Goal: Transaction & Acquisition: Download file/media

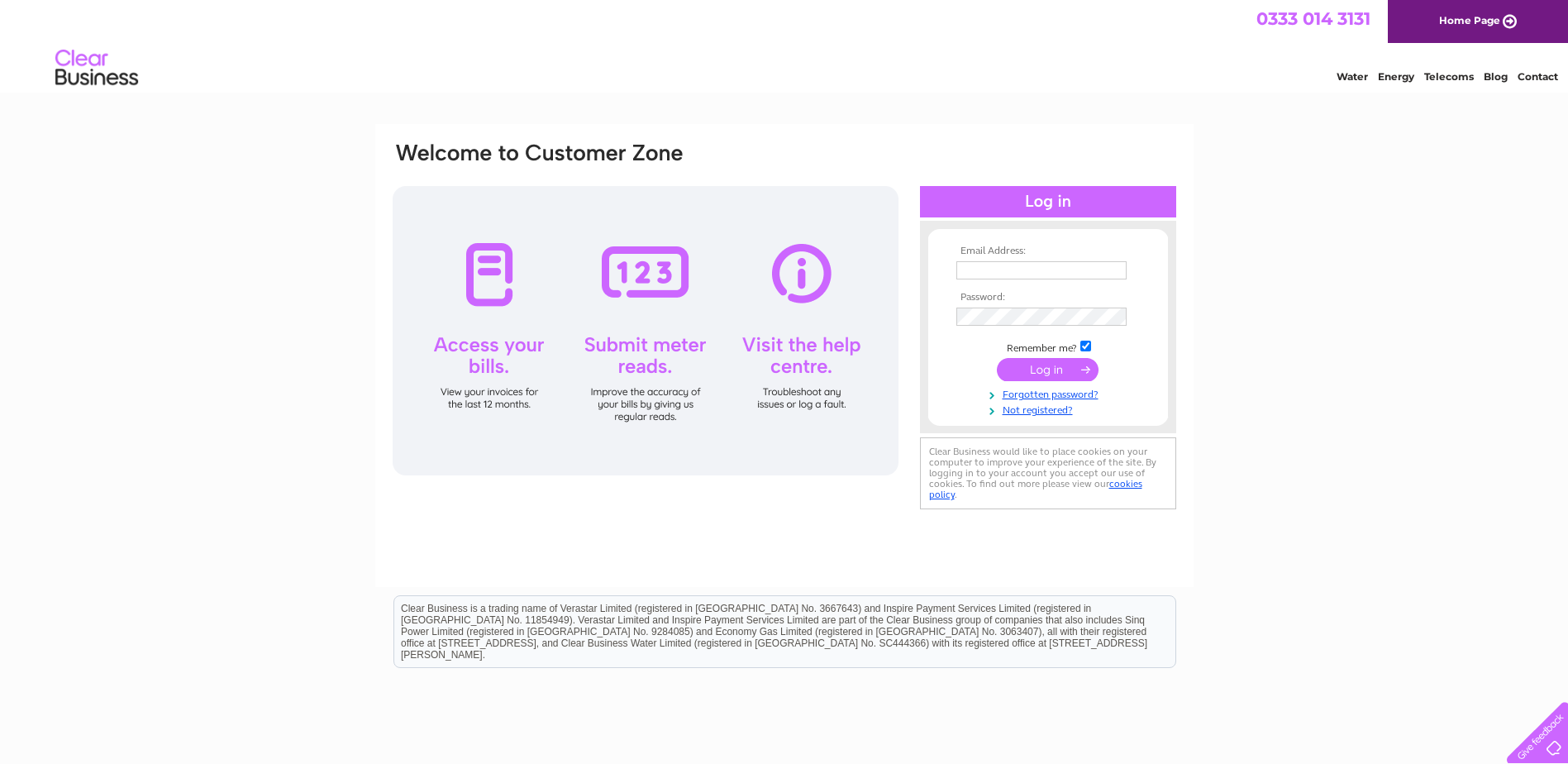
type input "ianhowie56@yahoo.com"
click at [1040, 363] on input "submit" at bounding box center [1047, 369] width 102 height 23
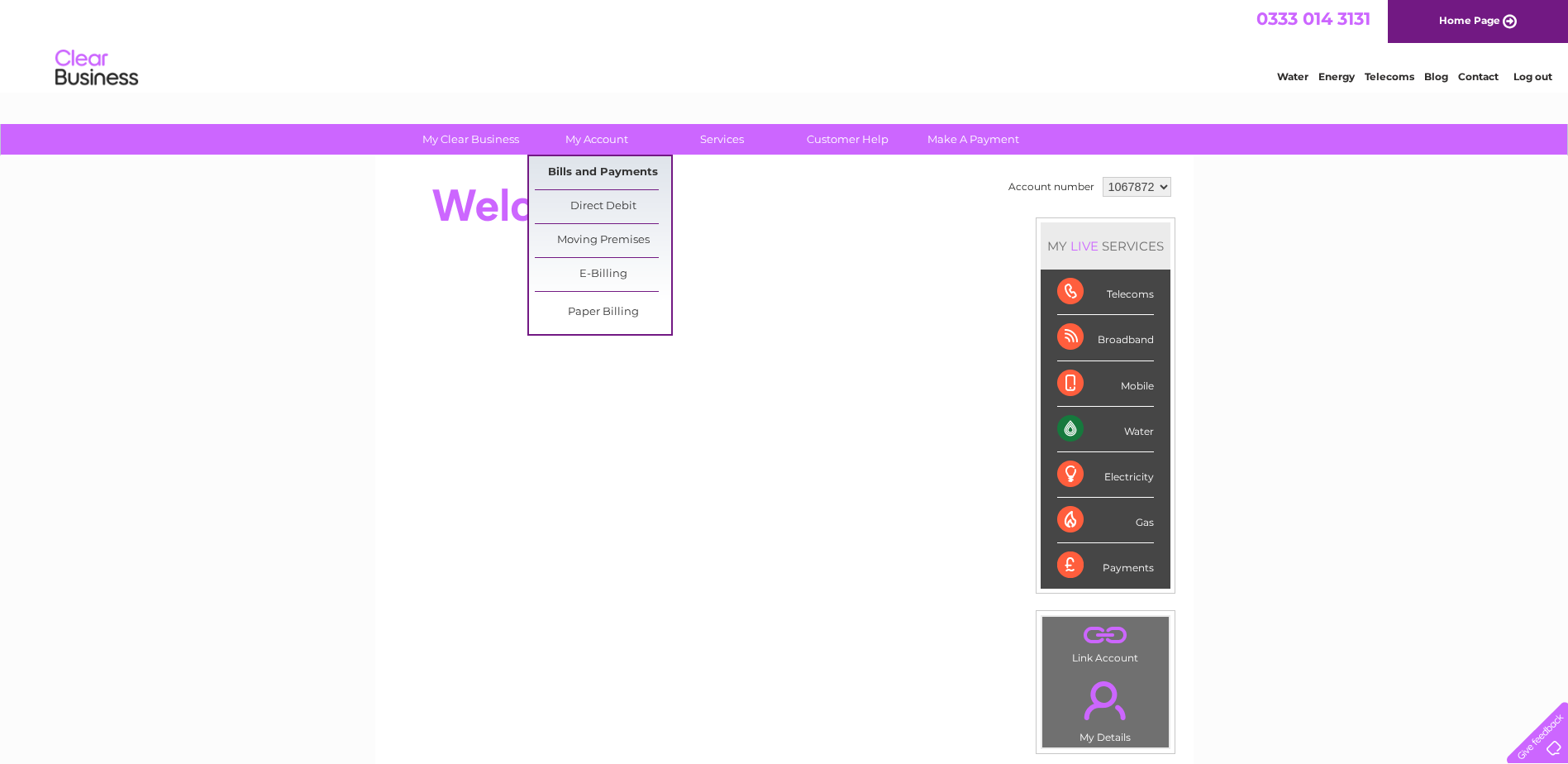
click at [589, 169] on link "Bills and Payments" at bounding box center [602, 173] width 136 height 33
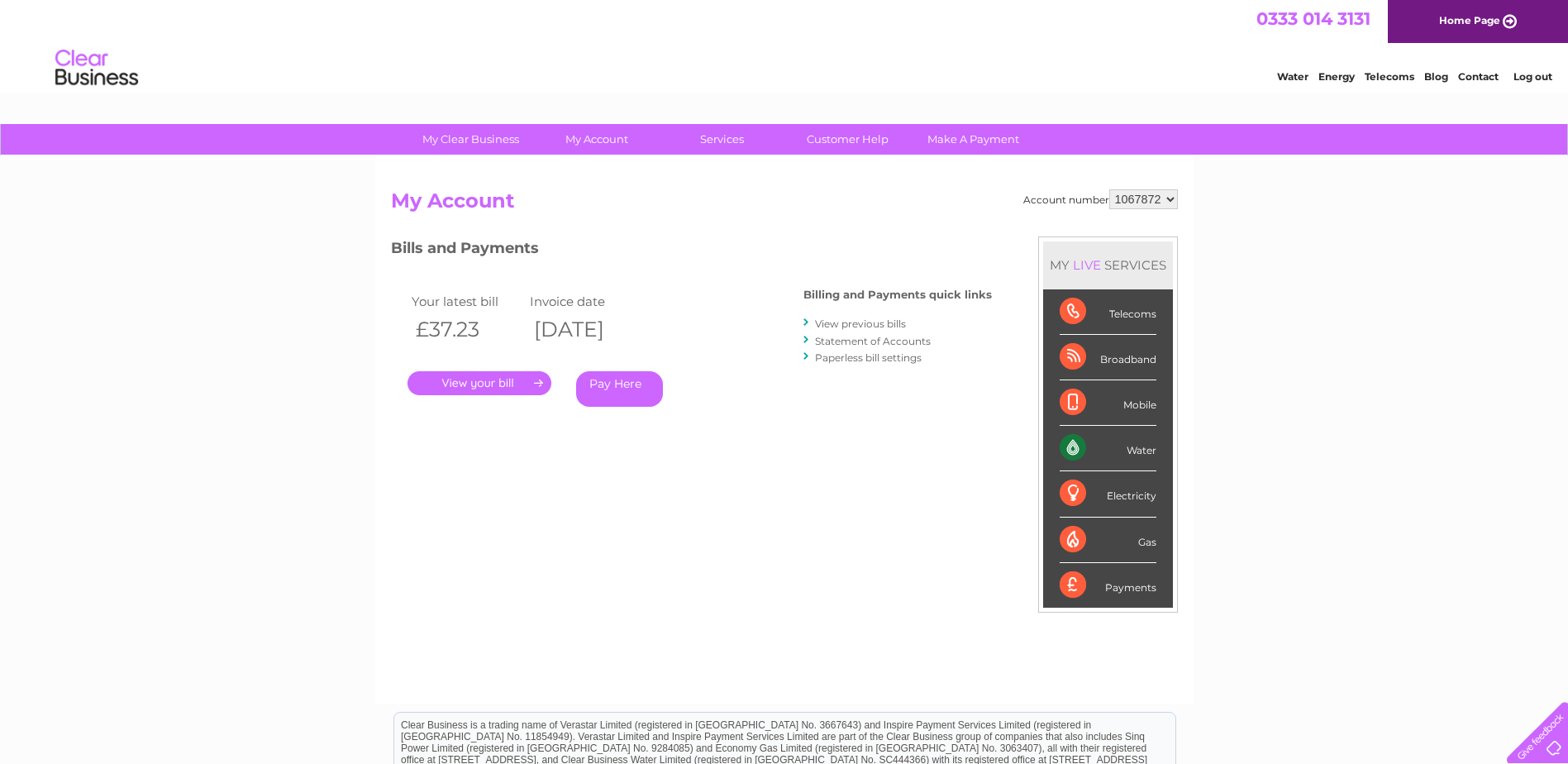
click at [468, 376] on link "." at bounding box center [479, 383] width 143 height 24
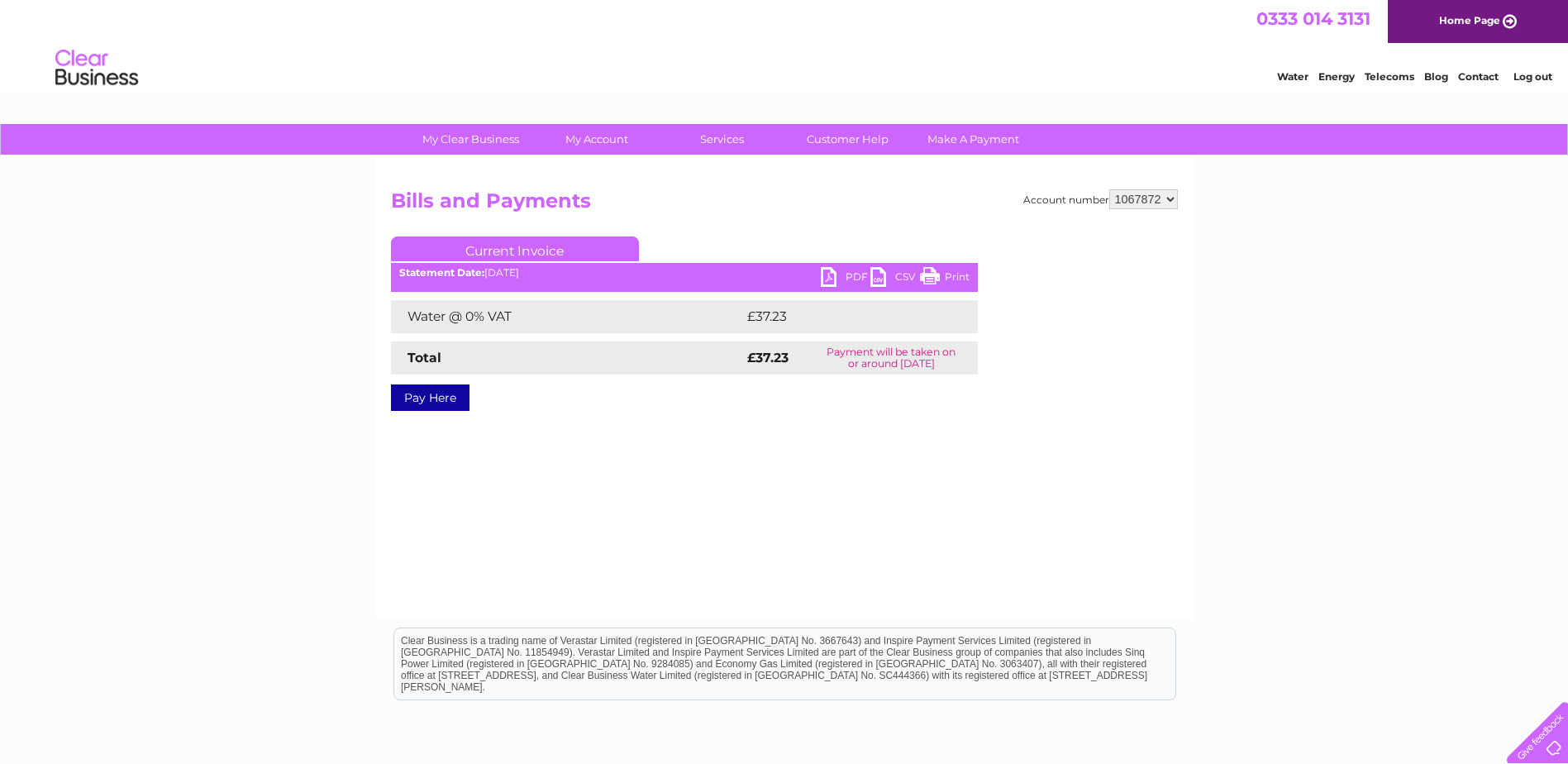
click at [872, 276] on link "CSV" at bounding box center [894, 279] width 50 height 24
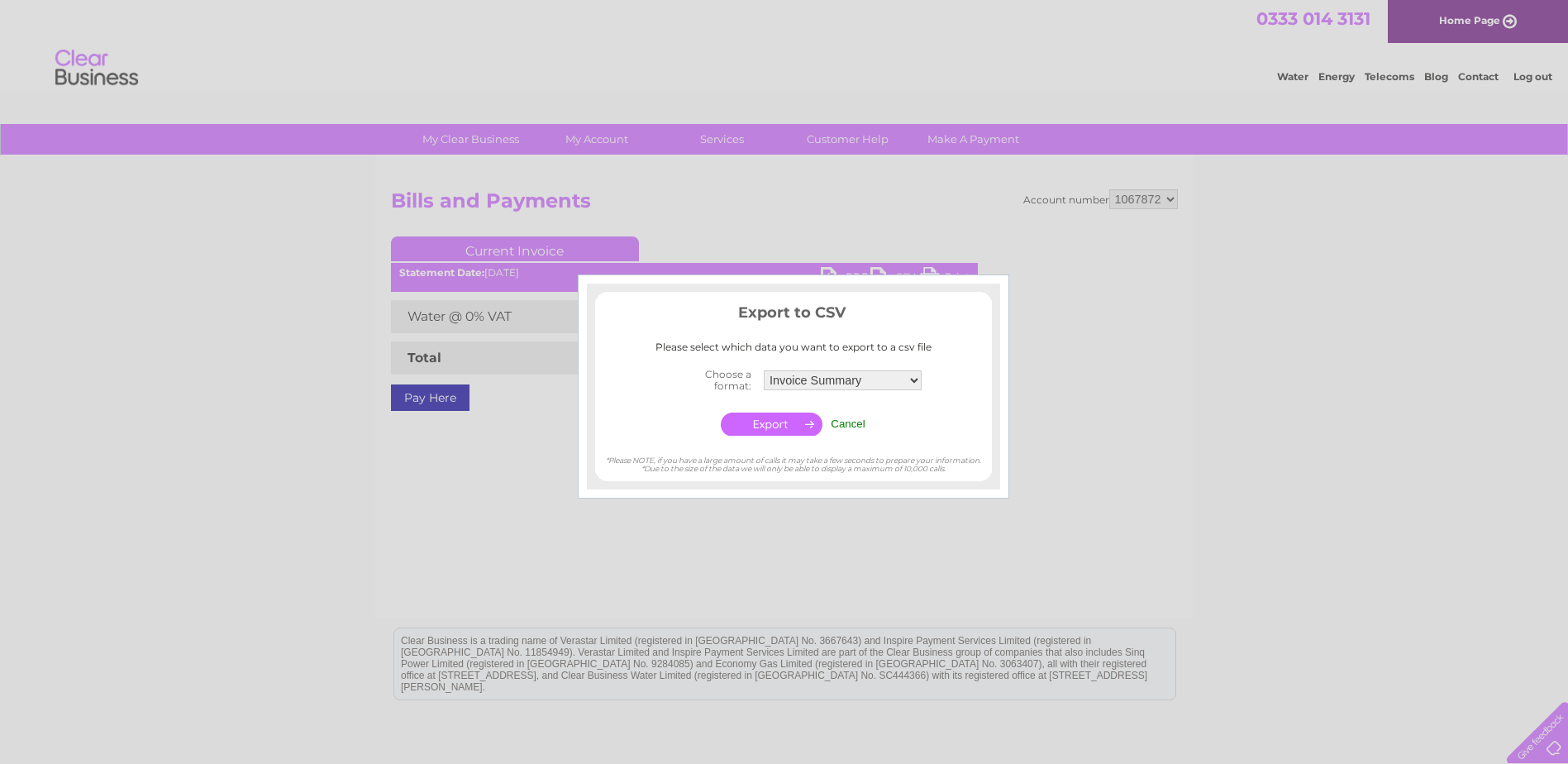
click at [1078, 524] on div at bounding box center [784, 382] width 1568 height 764
click at [448, 505] on div at bounding box center [784, 382] width 1568 height 764
click at [848, 416] on td "Cancel" at bounding box center [847, 424] width 43 height 31
click at [849, 424] on input "Cancel" at bounding box center [848, 423] width 35 height 12
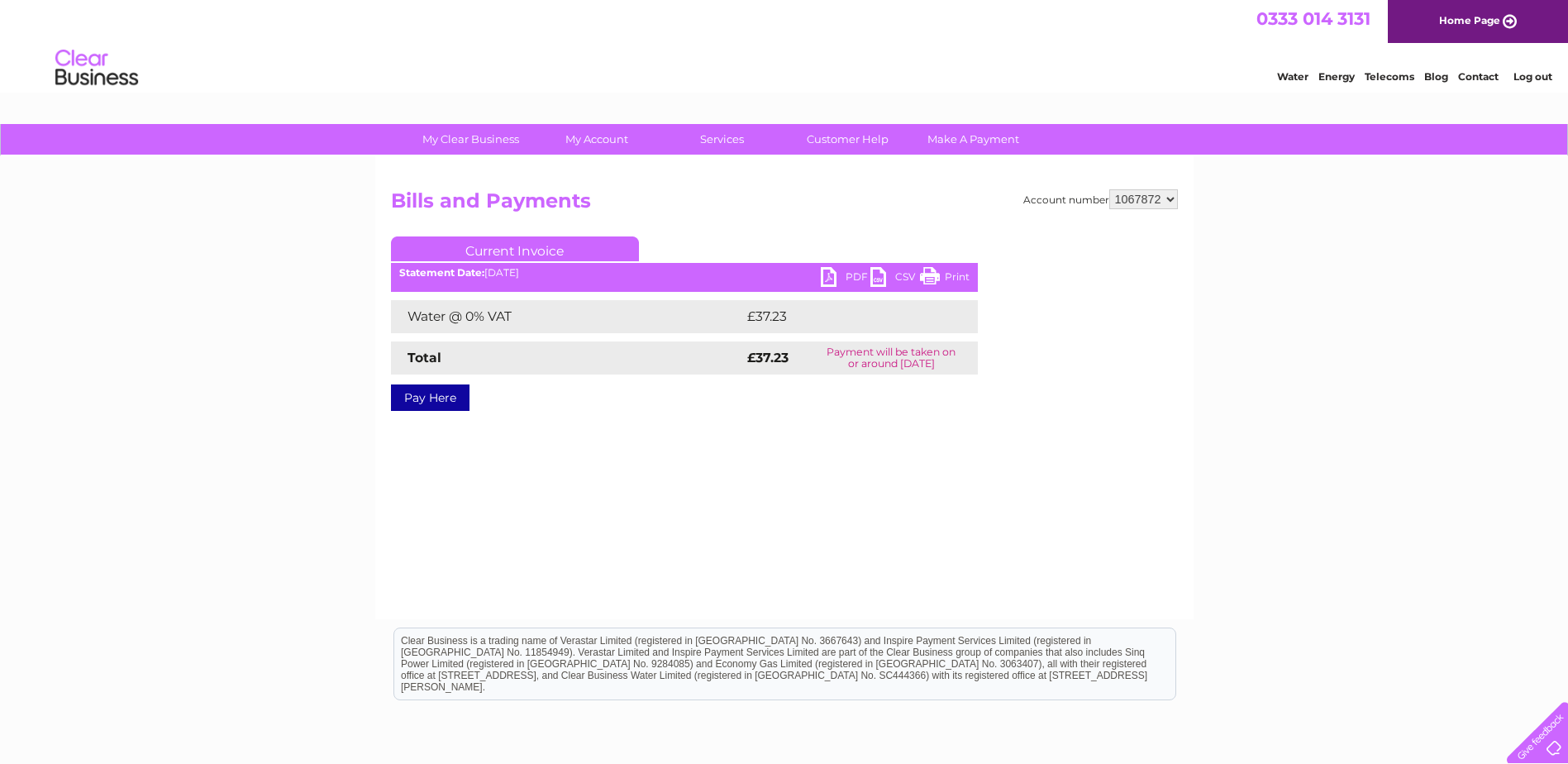
click at [825, 275] on link "PDF" at bounding box center [845, 279] width 50 height 24
